Goal: Find contact information: Find contact information

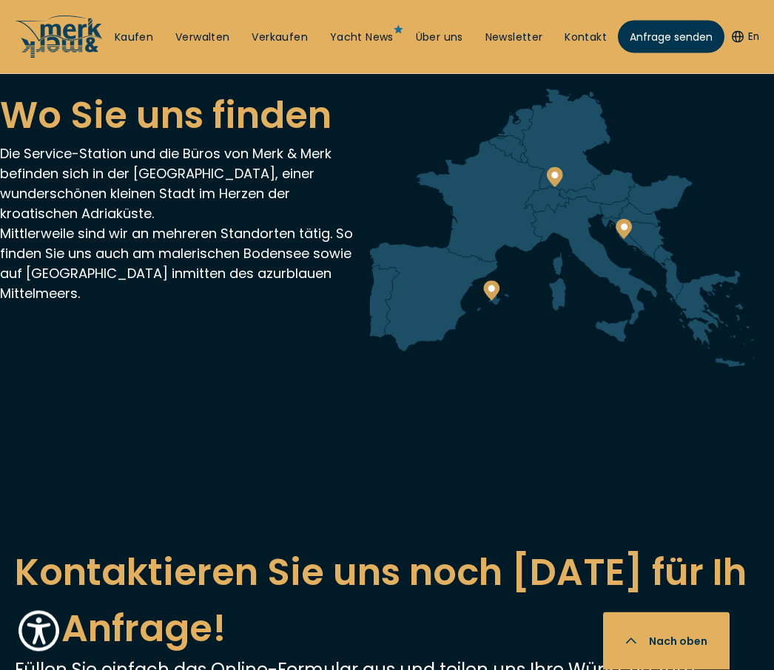
scroll to position [4062, 0]
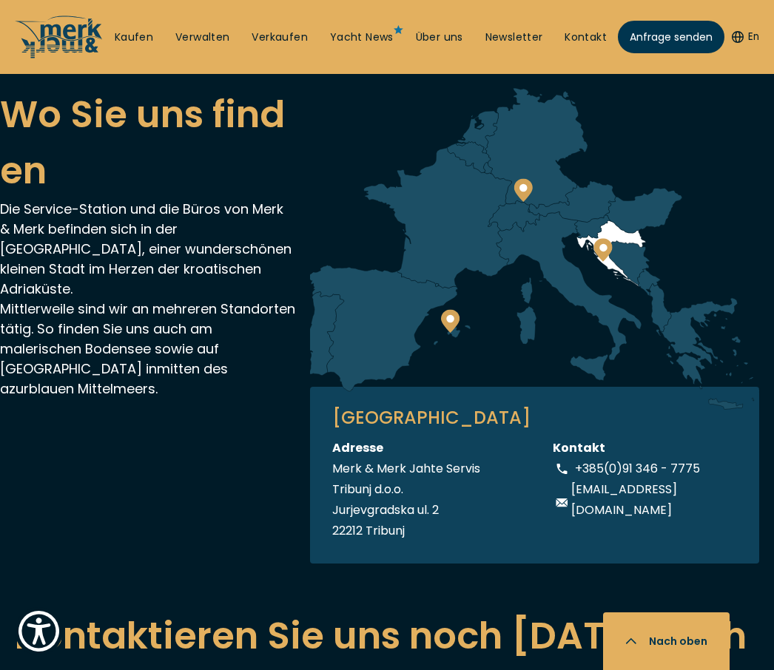
click at [627, 189] on icon at bounding box center [643, 211] width 77 height 45
click at [349, 409] on h3 "[GEOGRAPHIC_DATA]" at bounding box center [534, 418] width 405 height 18
click at [389, 479] on div "Merk & Merk Jahte Servis Tribunj d.o.o." at bounding box center [411, 479] width 158 height 41
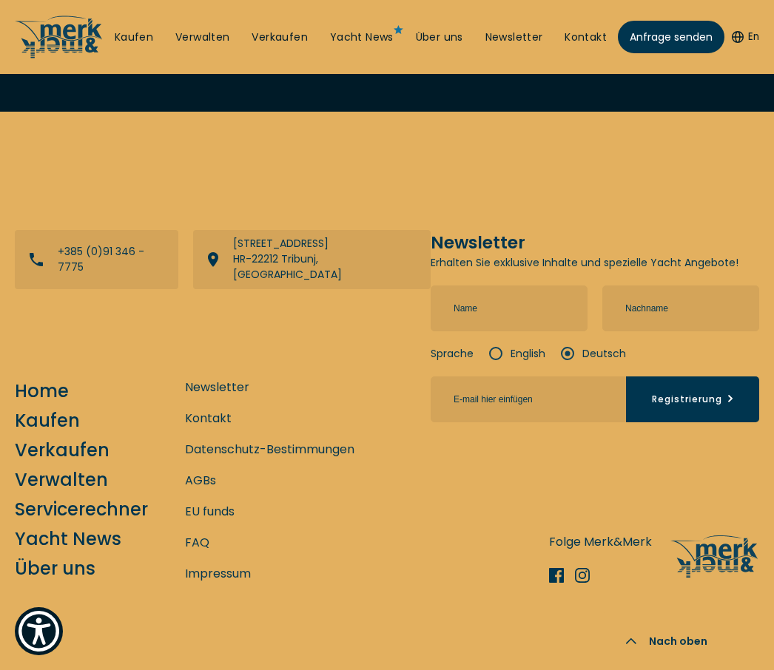
scroll to position [6239, 0]
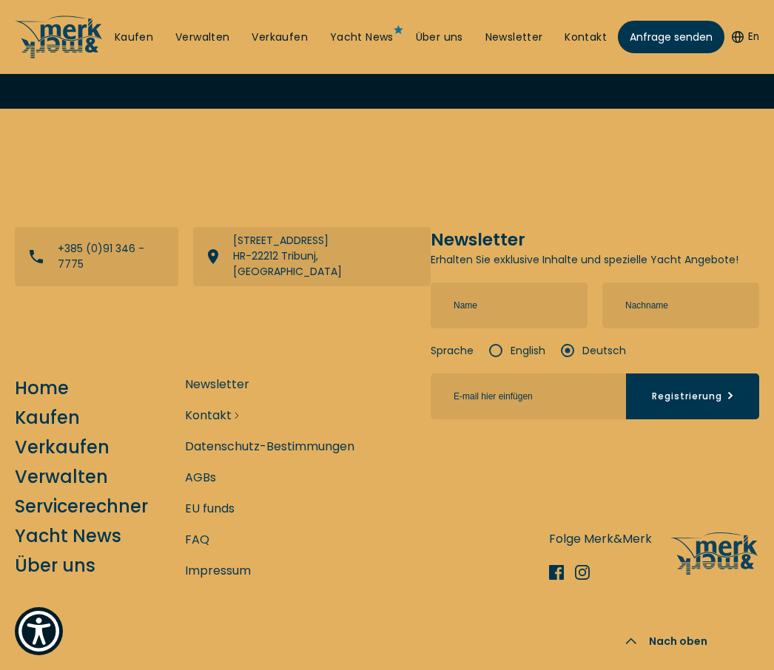
click at [226, 425] on link "Kontakt" at bounding box center [208, 415] width 47 height 18
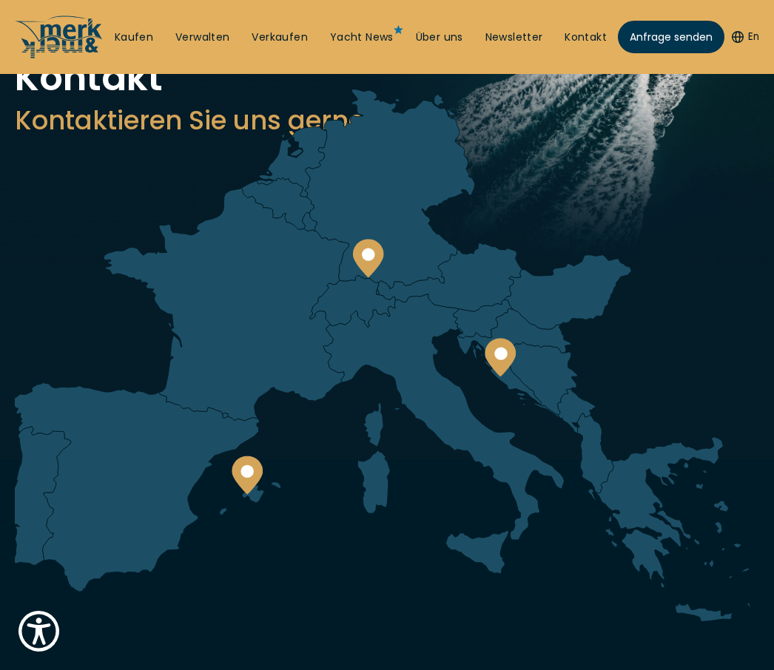
scroll to position [133, 0]
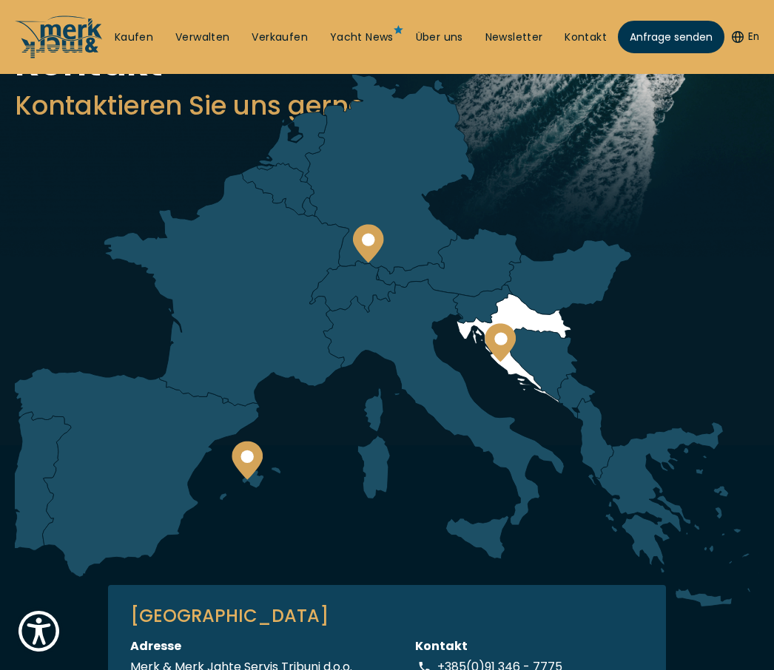
click at [513, 343] on icon at bounding box center [500, 342] width 31 height 38
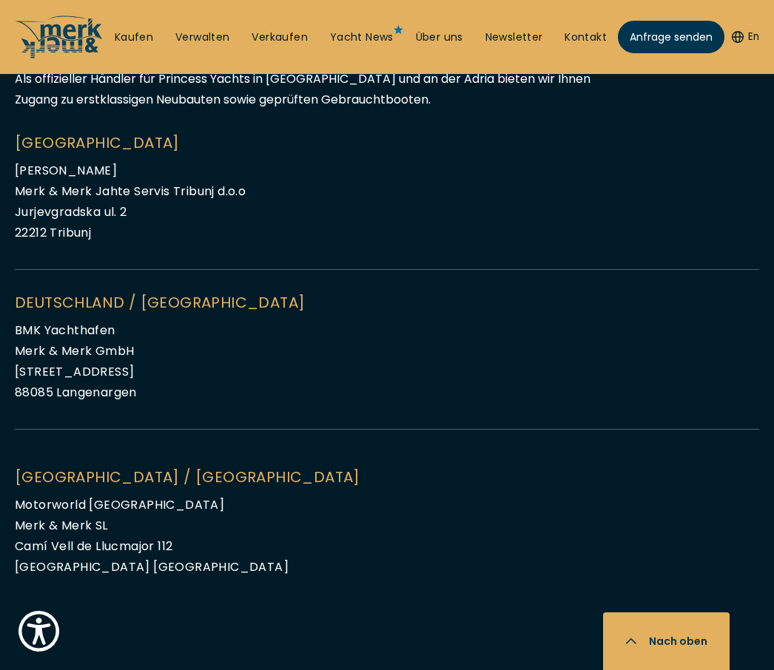
scroll to position [1874, 0]
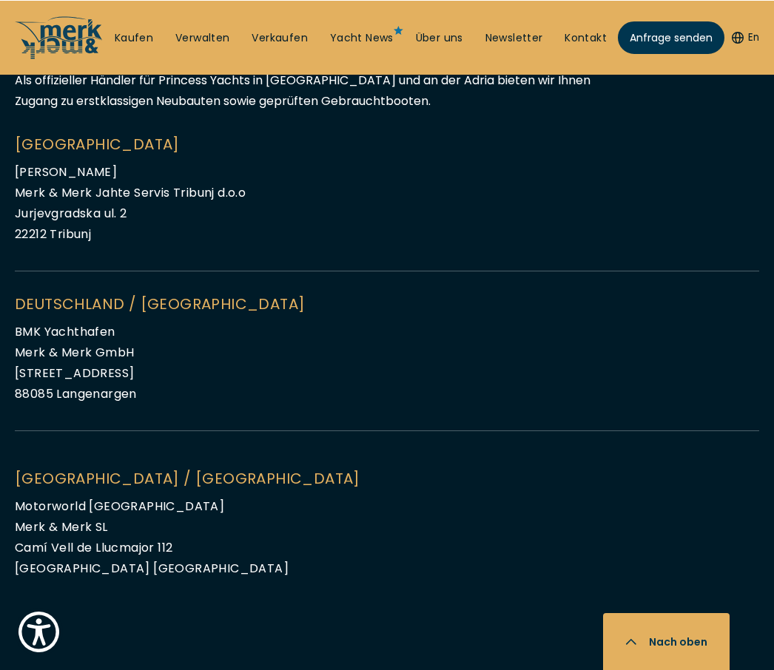
click at [60, 154] on span "[GEOGRAPHIC_DATA]" at bounding box center [387, 143] width 744 height 21
click at [64, 150] on span "[GEOGRAPHIC_DATA]" at bounding box center [387, 143] width 744 height 21
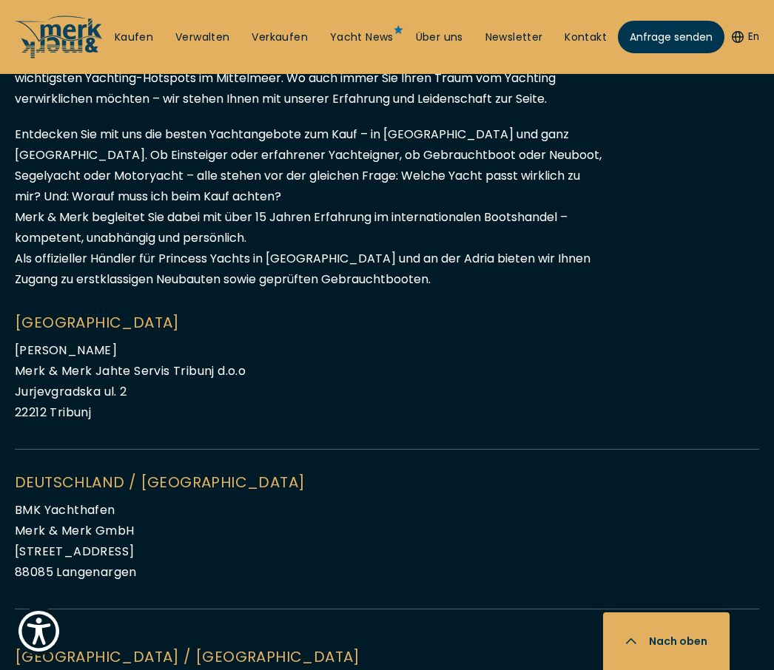
scroll to position [1695, 0]
click at [124, 398] on span "Jurjevgradska ul. 2" at bounding box center [71, 392] width 112 height 17
click at [120, 393] on span "Jurjevgradska ul. 2" at bounding box center [71, 392] width 112 height 17
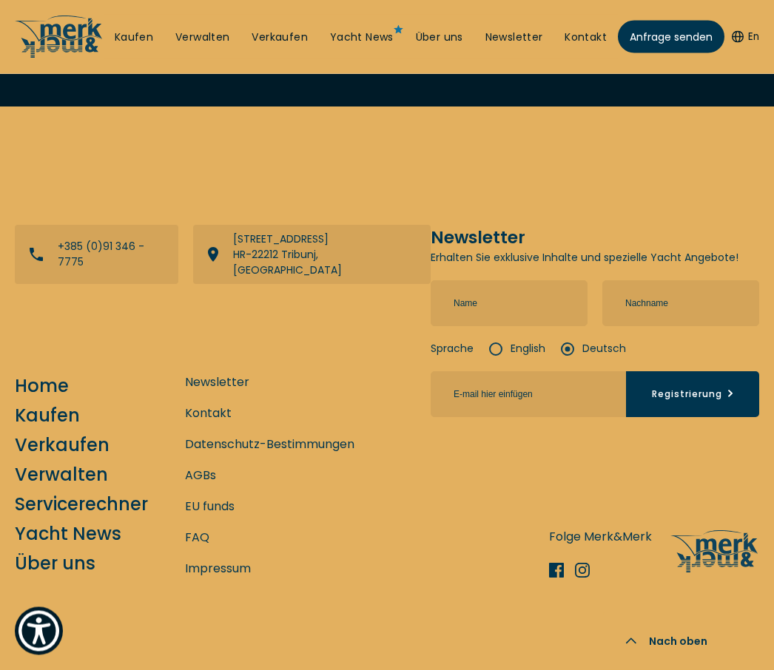
scroll to position [3453, 0]
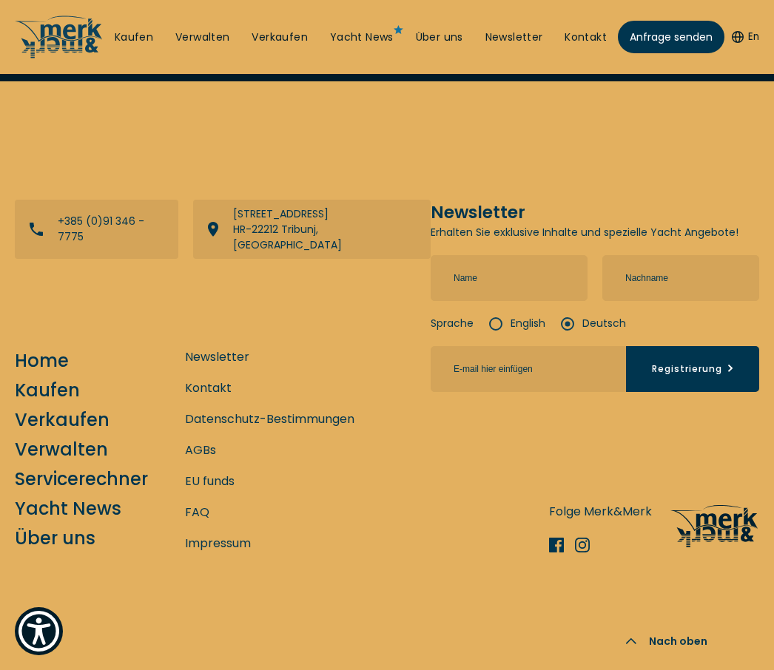
click at [722, 505] on icon at bounding box center [709, 526] width 65 height 42
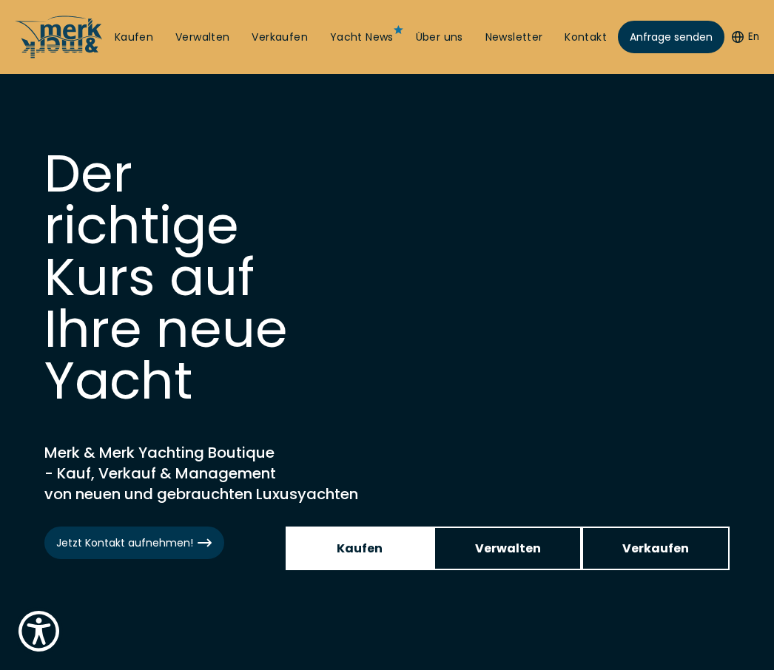
click at [363, 544] on span "Kaufen" at bounding box center [360, 548] width 46 height 18
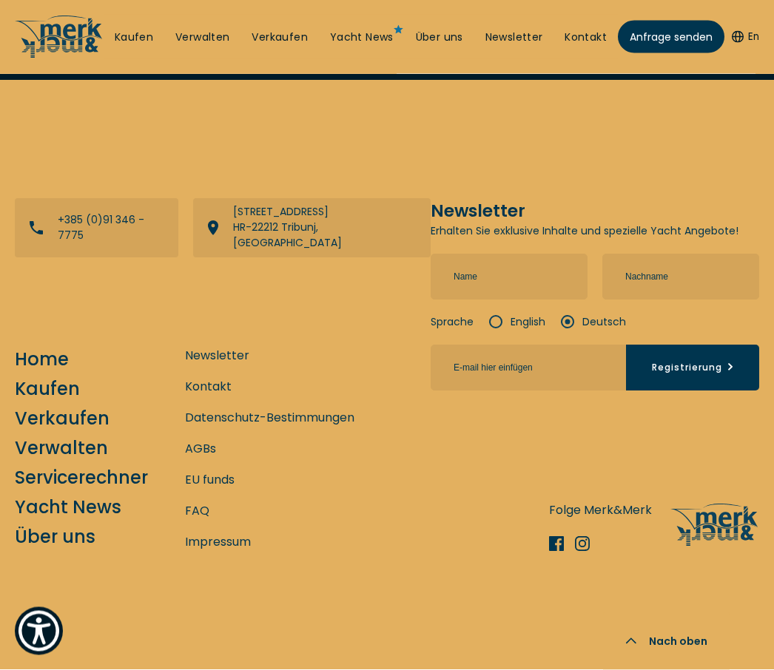
scroll to position [13387, 0]
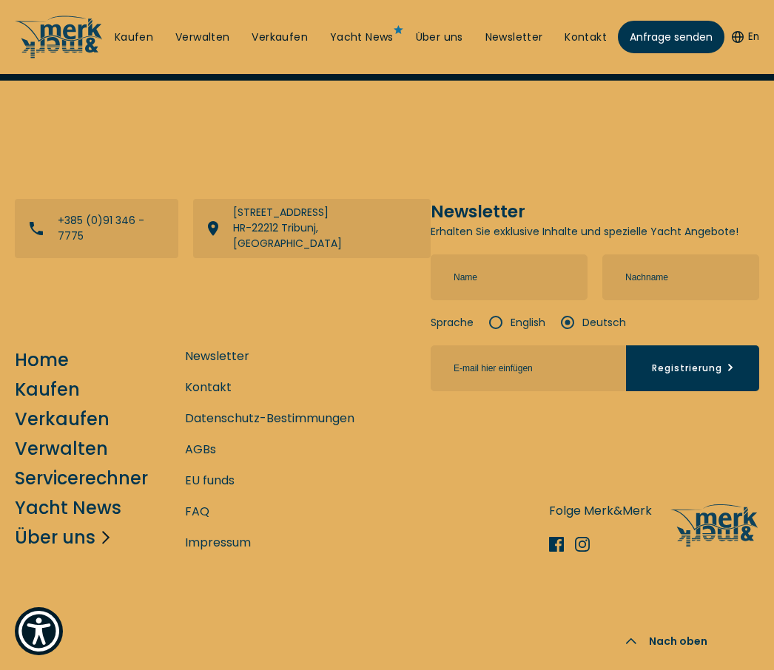
click at [73, 551] on link "Über uns" at bounding box center [55, 538] width 81 height 26
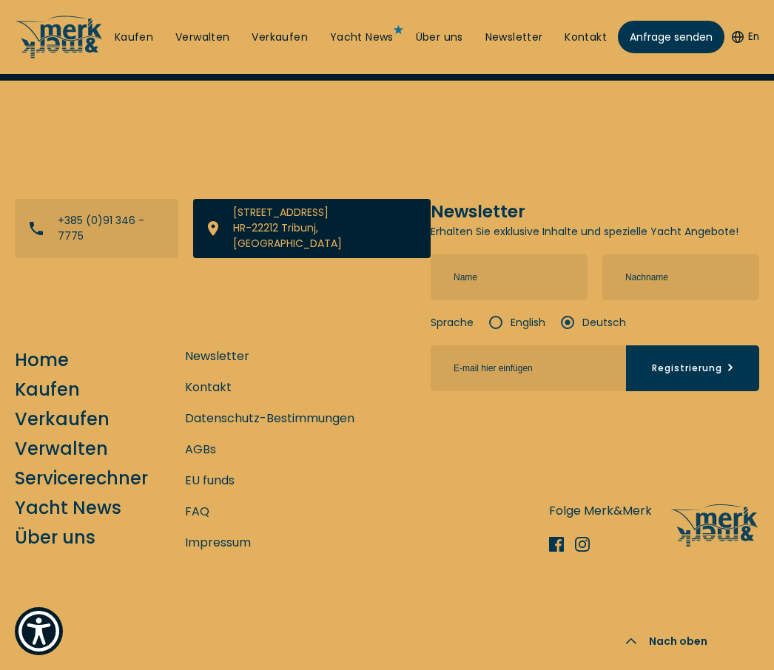
click at [279, 258] on link "View directions on a map" at bounding box center [312, 228] width 238 height 59
